Goal: Information Seeking & Learning: Find specific fact

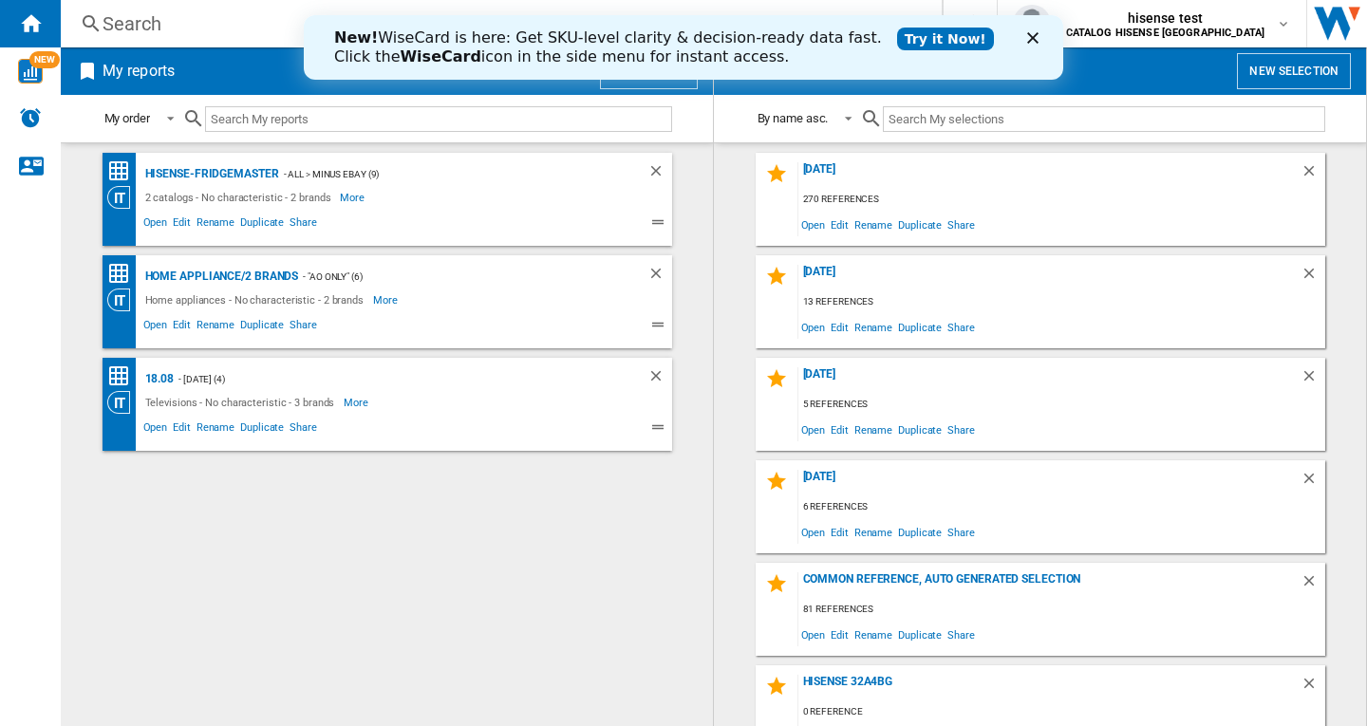
click at [1032, 38] on polygon "Fermer" at bounding box center [1032, 37] width 11 height 11
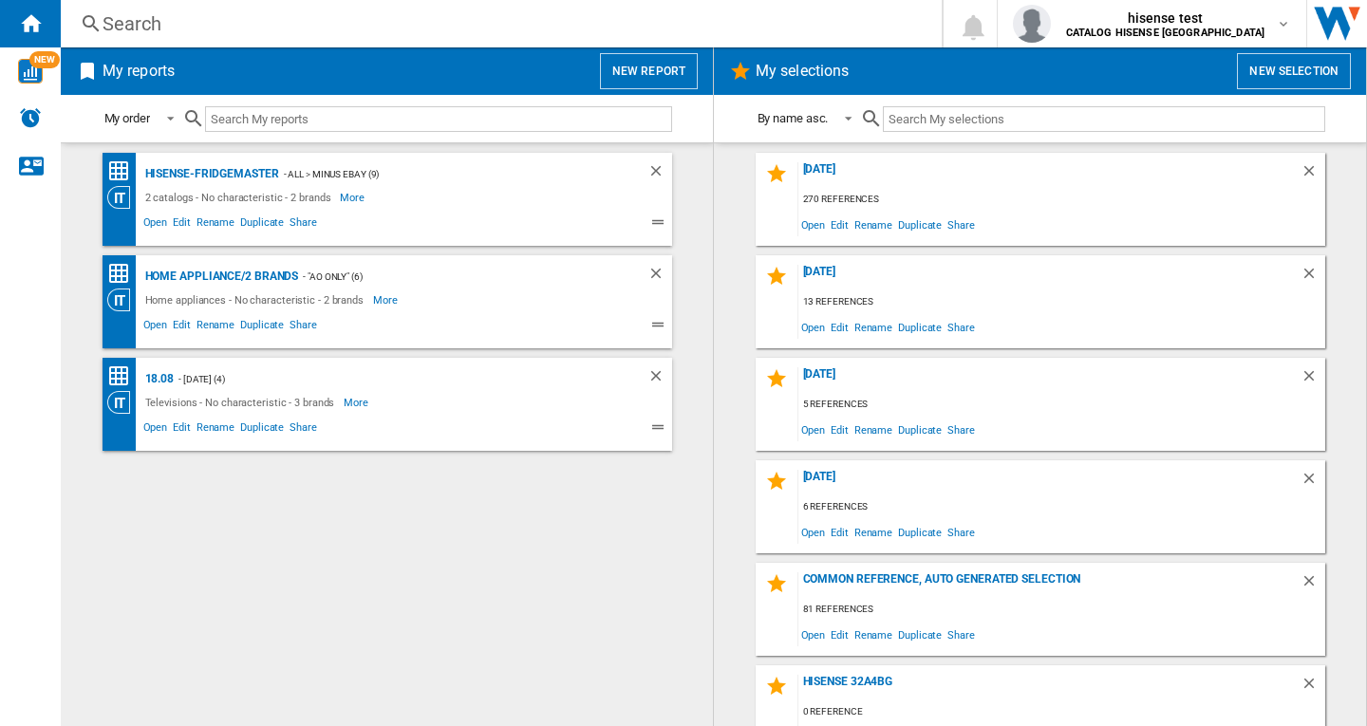
click at [1309, 76] on button "New selection" at bounding box center [1294, 71] width 114 height 36
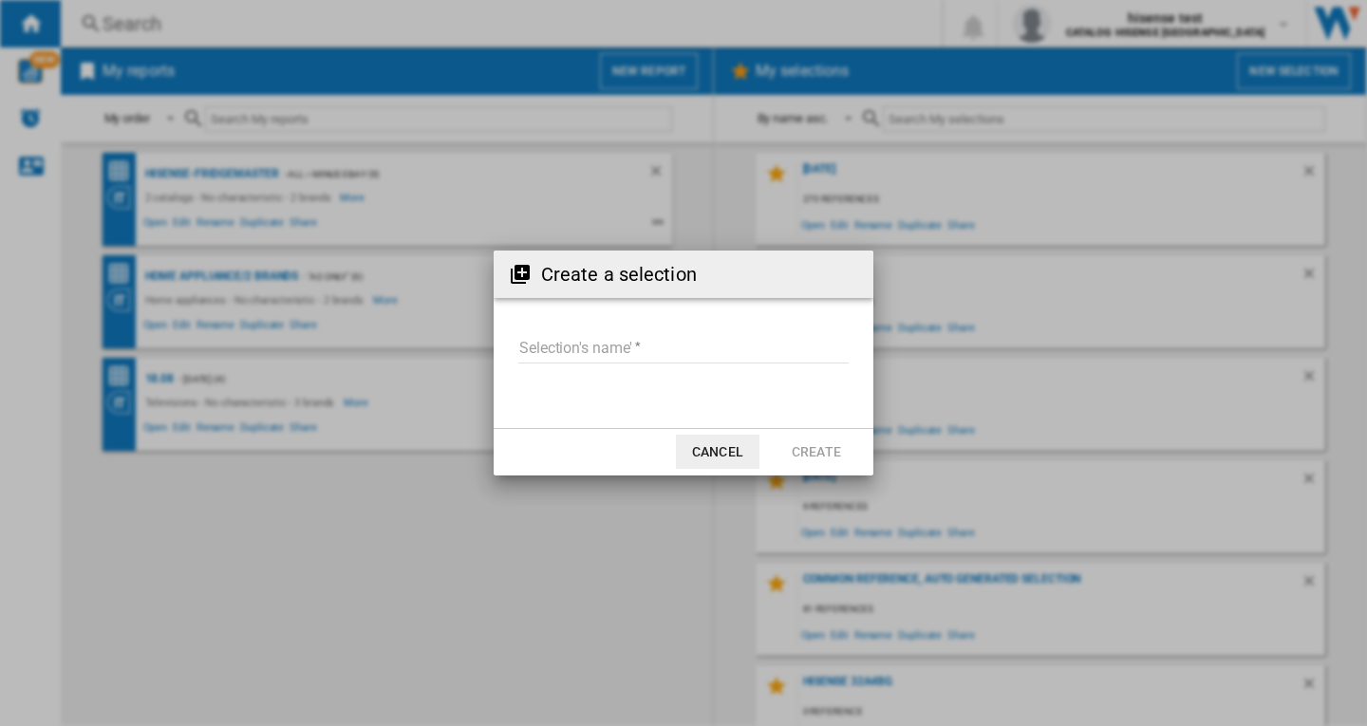
click at [596, 347] on input "Selection's name'" at bounding box center [683, 349] width 330 height 28
type input "***"
click at [732, 455] on button "Cancel" at bounding box center [718, 452] width 84 height 34
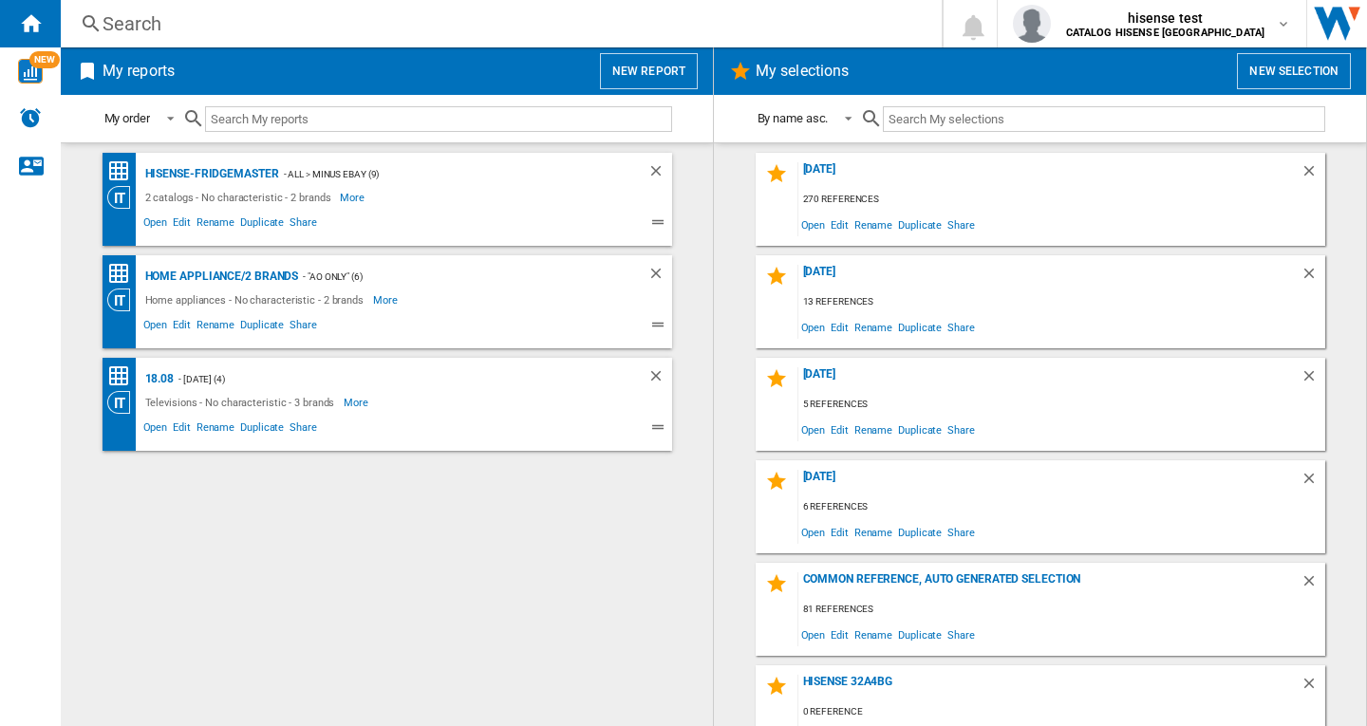
click at [133, 24] on div "Search" at bounding box center [497, 23] width 790 height 27
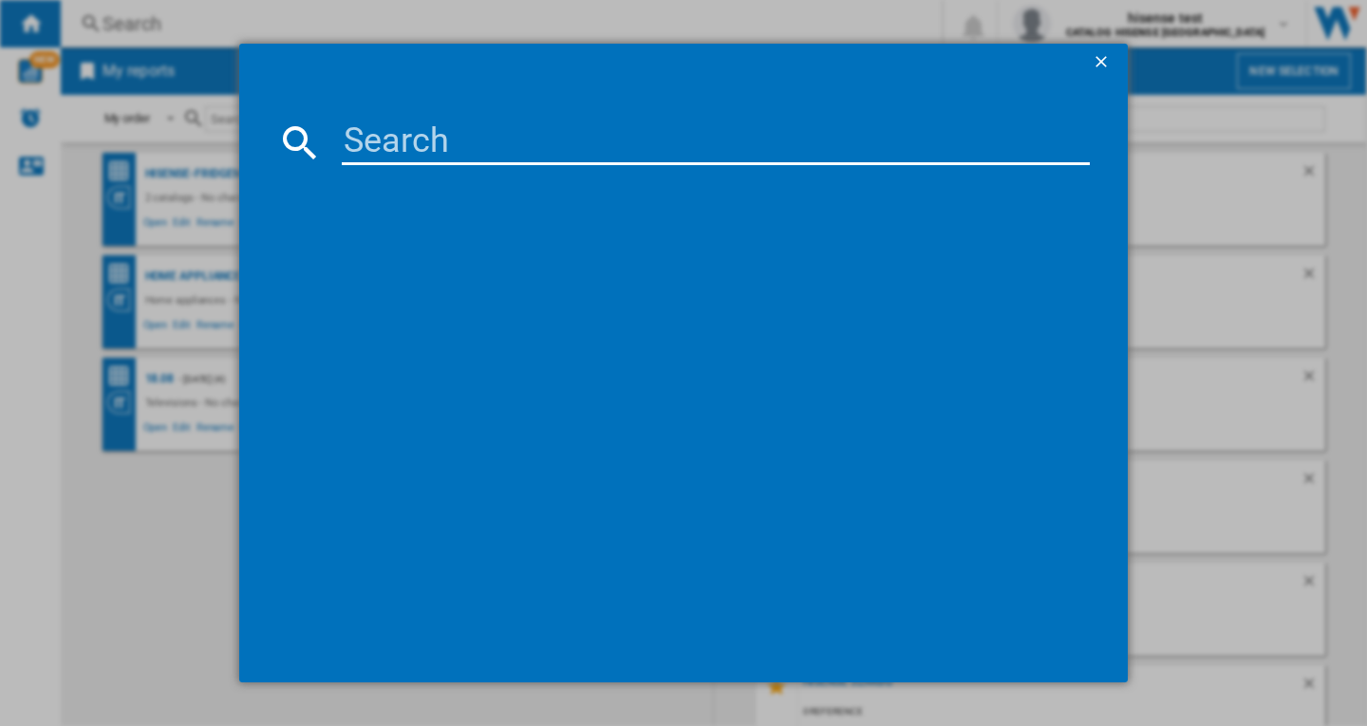
click at [453, 142] on input at bounding box center [716, 143] width 748 height 46
paste input "65E78QTUK"
type input "65E78QTUK"
